Goal: Check status: Check status

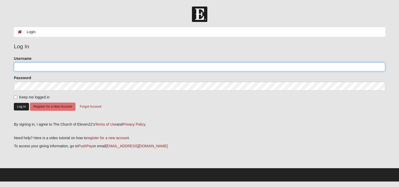
type input "[EMAIL_ADDRESS][DOMAIN_NAME]"
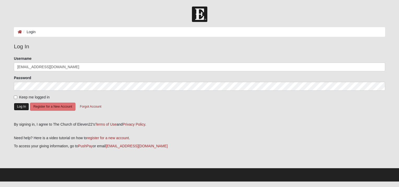
click at [25, 108] on button "Log In" at bounding box center [21, 107] width 15 height 8
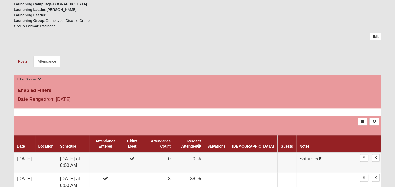
scroll to position [209, 0]
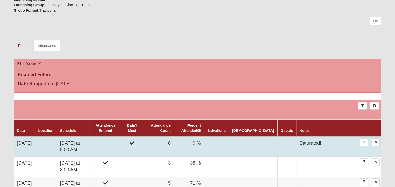
click at [89, 149] on td "Wednesday at 8:00 AM" at bounding box center [73, 147] width 32 height 20
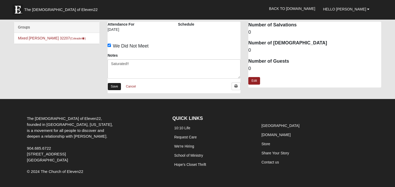
click at [111, 86] on link "Save" at bounding box center [115, 87] width 14 height 8
